Goal: Task Accomplishment & Management: Manage account settings

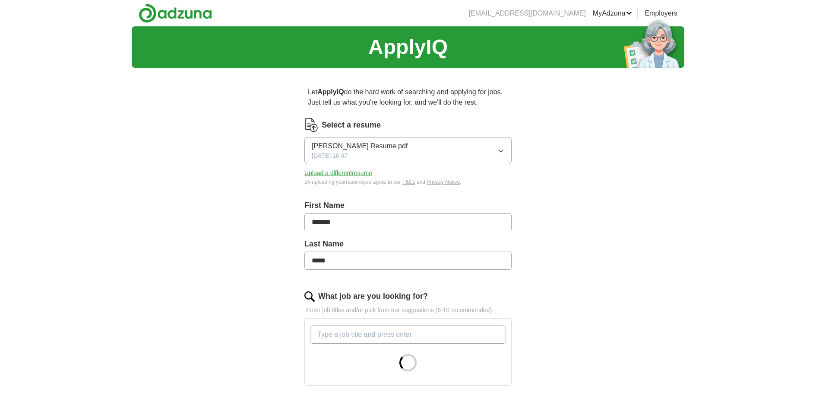
scroll to position [272, 0]
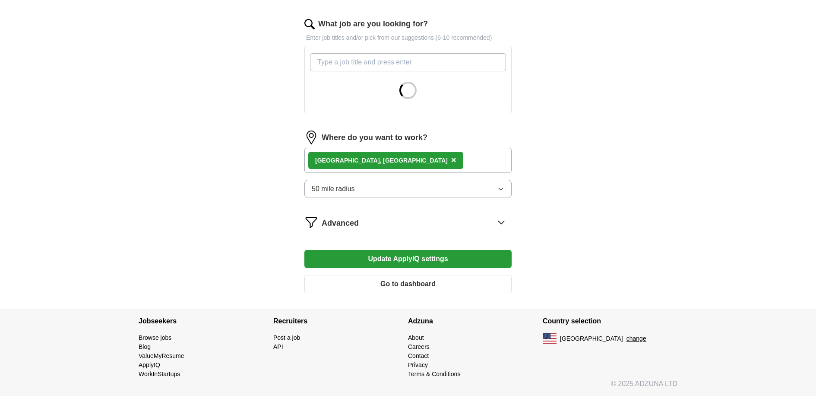
click at [395, 162] on div "Elko, [GEOGRAPHIC_DATA] ×" at bounding box center [407, 160] width 207 height 25
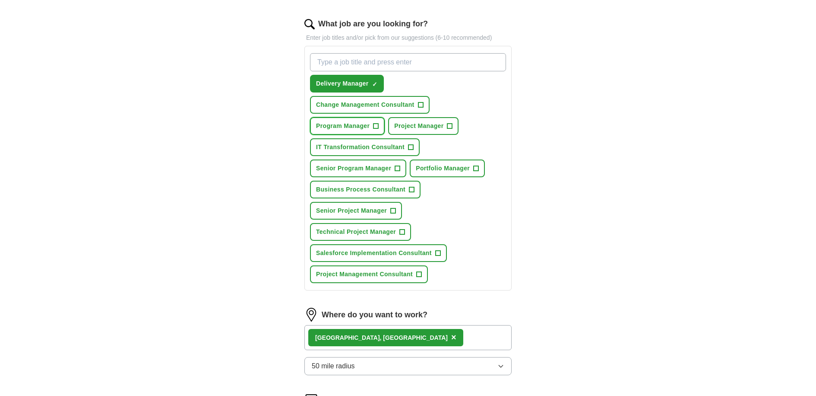
click at [377, 124] on span "+" at bounding box center [376, 126] width 5 height 7
click at [448, 126] on span "+" at bounding box center [449, 126] width 5 height 7
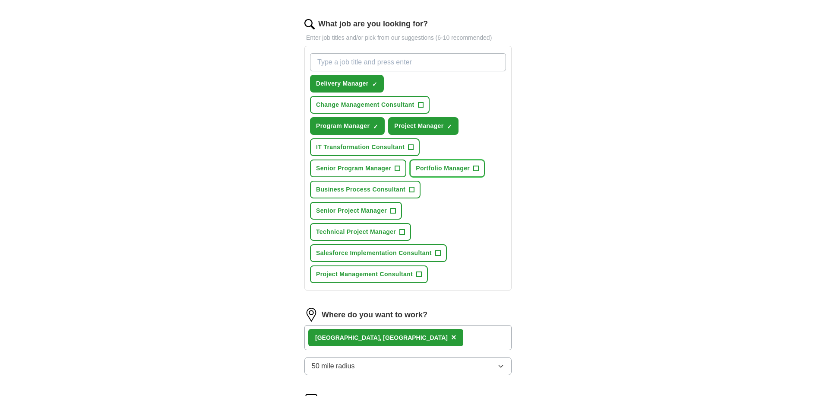
click at [440, 173] on button "Portfolio Manager +" at bounding box center [447, 168] width 75 height 18
click at [392, 210] on span "+" at bounding box center [393, 210] width 5 height 7
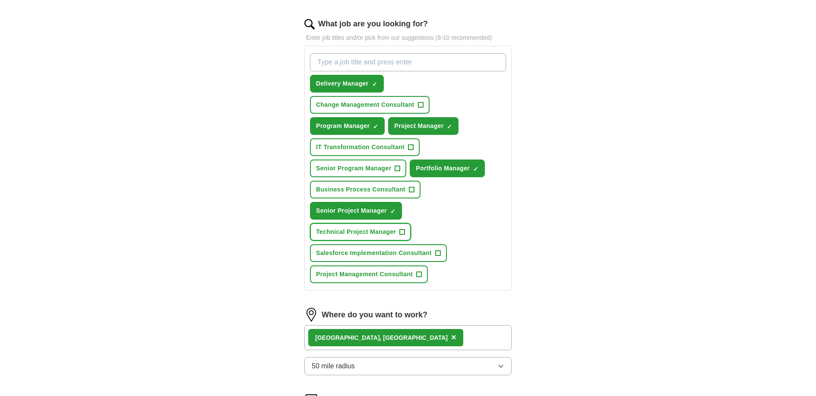
click at [394, 230] on span "Technical Project Manager" at bounding box center [356, 231] width 80 height 9
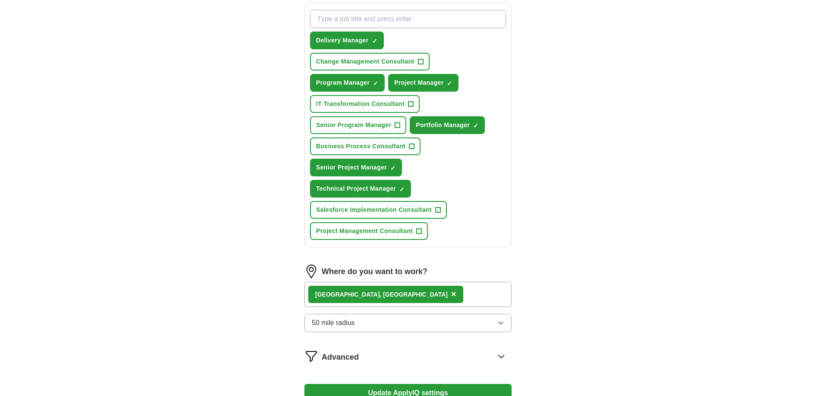
click at [424, 296] on div "Elko, [GEOGRAPHIC_DATA] ×" at bounding box center [407, 294] width 207 height 25
click at [376, 295] on div "Elko, [GEOGRAPHIC_DATA] ×" at bounding box center [407, 294] width 207 height 25
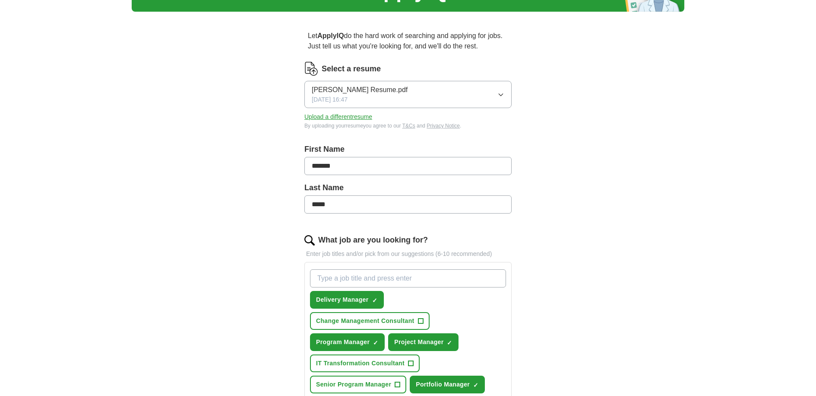
scroll to position [0, 0]
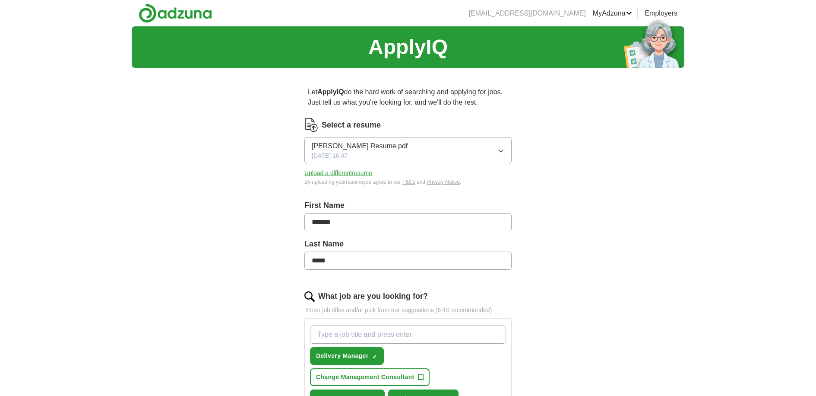
click at [503, 152] on icon "button" at bounding box center [500, 150] width 7 height 7
click at [553, 159] on div "ApplyIQ Let ApplyIQ do the hard work of searching and applying for jobs. Just t…" at bounding box center [408, 391] width 553 height 731
click at [365, 175] on button "Upload a different resume" at bounding box center [338, 172] width 68 height 9
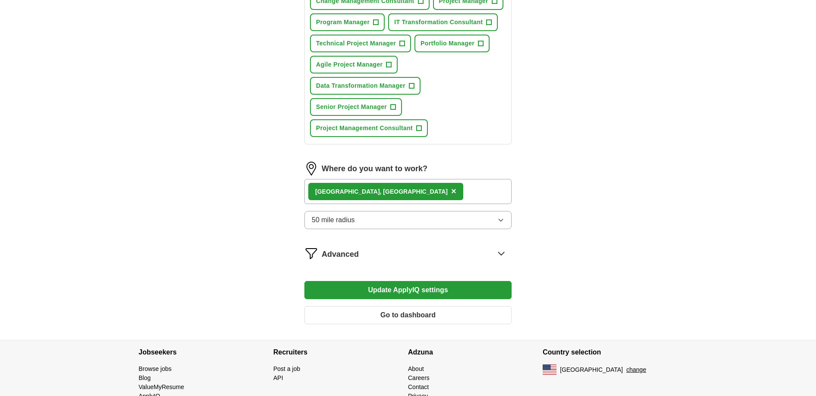
scroll to position [407, 0]
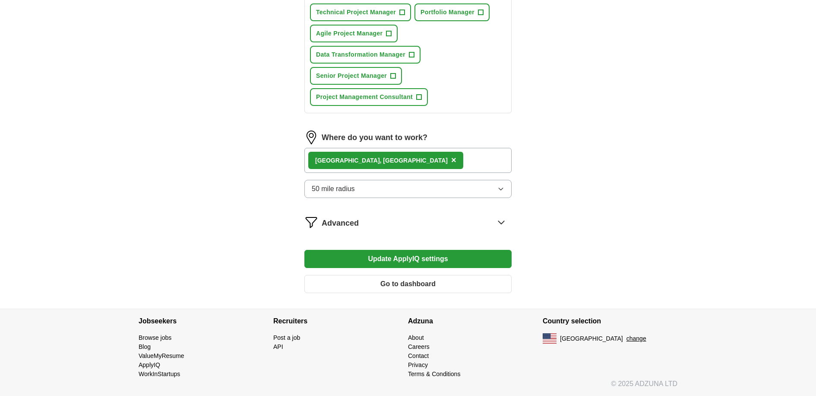
click at [503, 225] on icon at bounding box center [501, 222] width 14 height 14
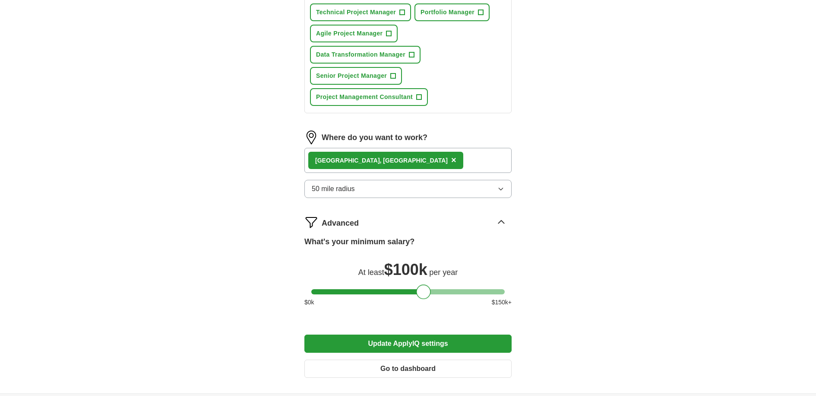
drag, startPoint x: 496, startPoint y: 293, endPoint x: 423, endPoint y: 290, distance: 73.5
click at [423, 290] on div at bounding box center [423, 291] width 15 height 15
click at [437, 346] on button "Update ApplyIQ settings" at bounding box center [407, 343] width 207 height 18
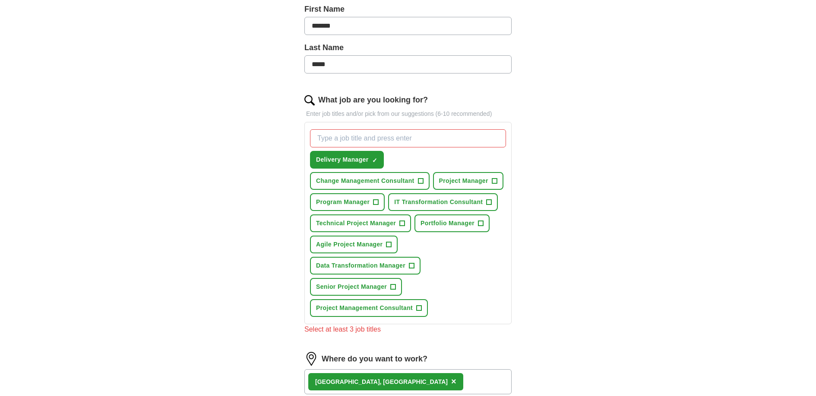
scroll to position [195, 0]
click at [498, 181] on button "Project Manager +" at bounding box center [468, 182] width 70 height 18
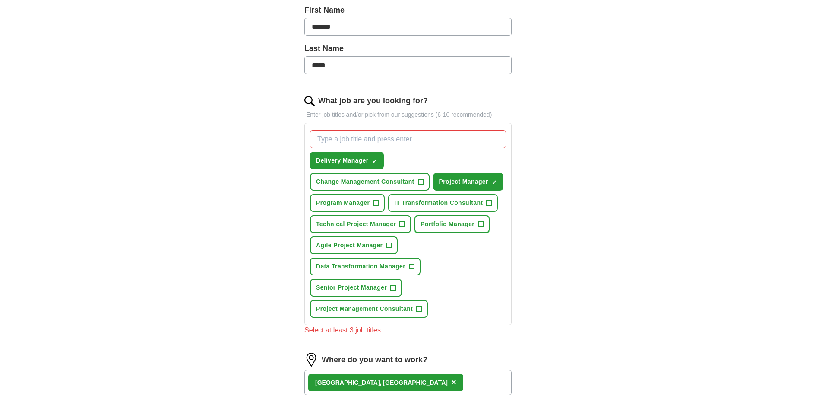
click at [479, 224] on span "+" at bounding box center [480, 224] width 5 height 7
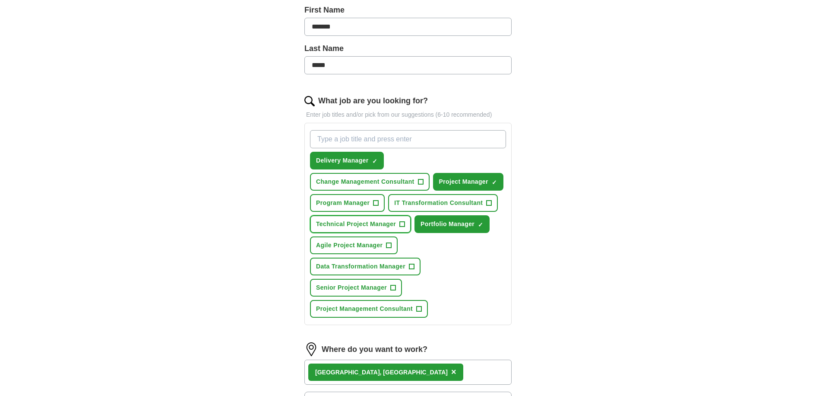
click at [380, 226] on span "Technical Project Manager" at bounding box center [356, 223] width 80 height 9
click at [391, 288] on span "+" at bounding box center [393, 287] width 5 height 7
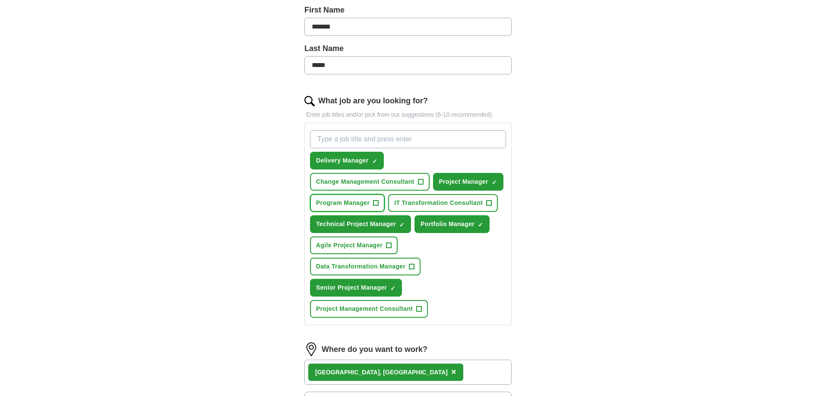
click at [375, 202] on span "+" at bounding box center [376, 202] width 5 height 7
click at [592, 266] on div "ApplyIQ Let ApplyIQ do the hard work of searching and applying for jobs. Just t…" at bounding box center [408, 217] width 553 height 773
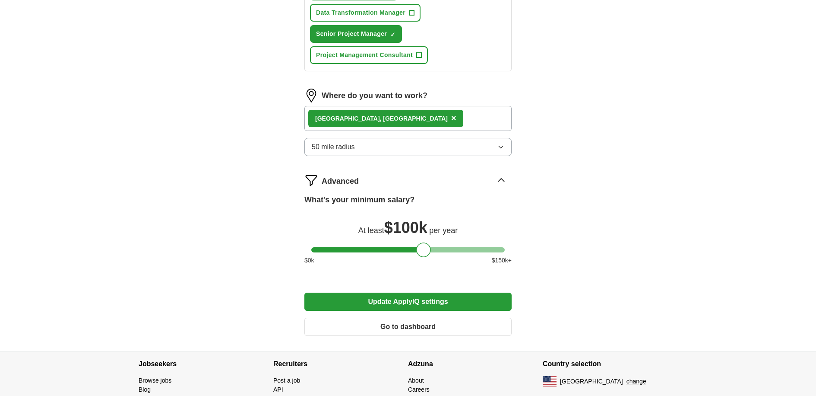
scroll to position [454, 0]
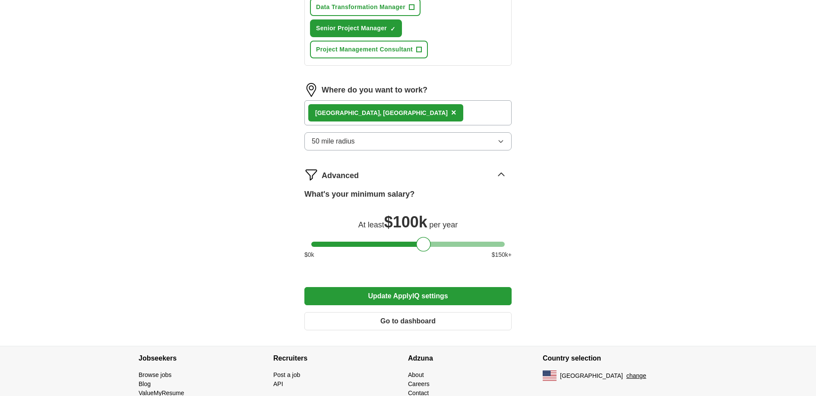
click at [440, 292] on button "Update ApplyIQ settings" at bounding box center [407, 296] width 207 height 18
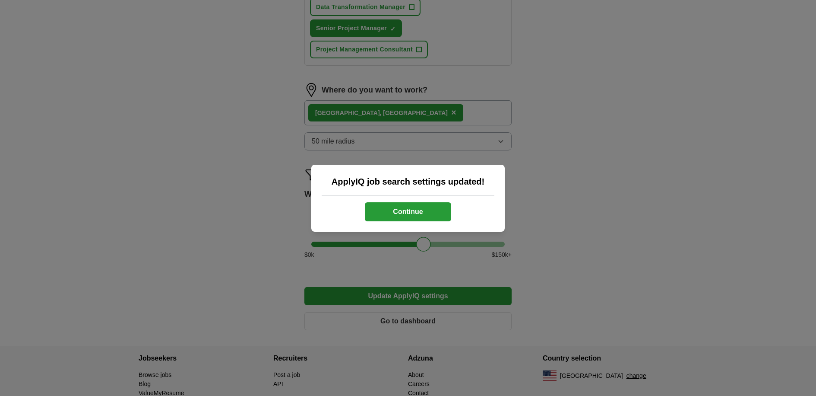
click at [427, 213] on button "Continue" at bounding box center [408, 211] width 86 height 19
